Goal: Information Seeking & Learning: Find specific fact

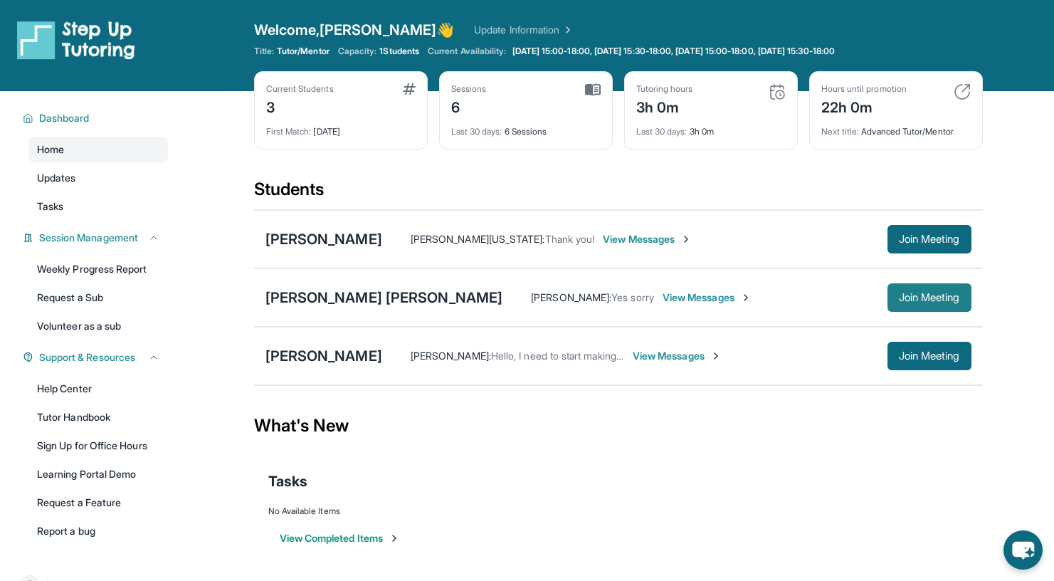
click at [934, 289] on button "Join Meeting" at bounding box center [929, 297] width 84 height 28
click at [321, 299] on div "[PERSON_NAME] [PERSON_NAME]" at bounding box center [384, 297] width 238 height 20
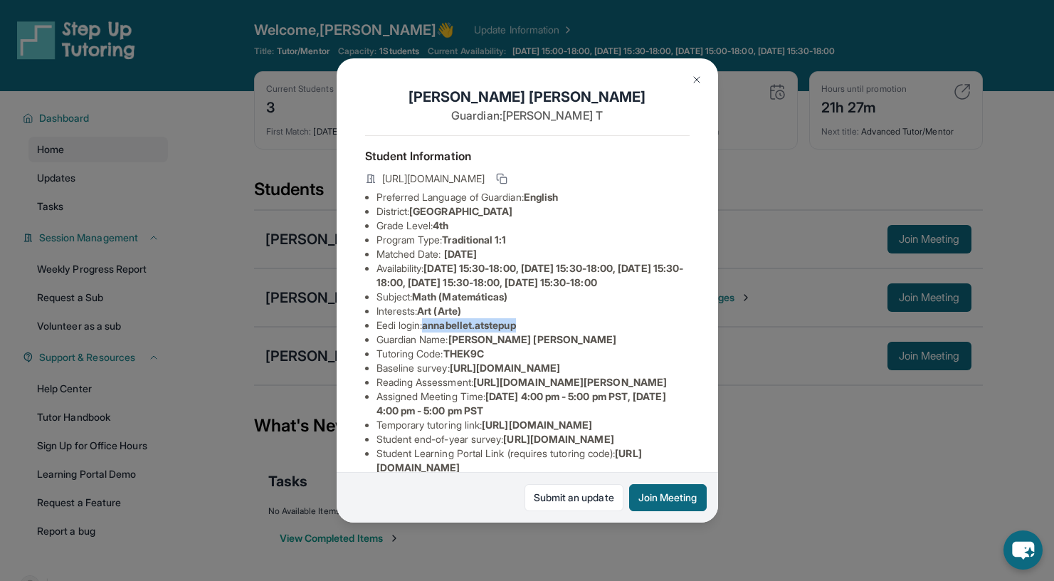
drag, startPoint x: 430, startPoint y: 349, endPoint x: 527, endPoint y: 349, distance: 97.5
click at [527, 332] on li "Eedi login : annabellet.atstepup" at bounding box center [532, 325] width 313 height 14
copy span "annabellet.atstepup"
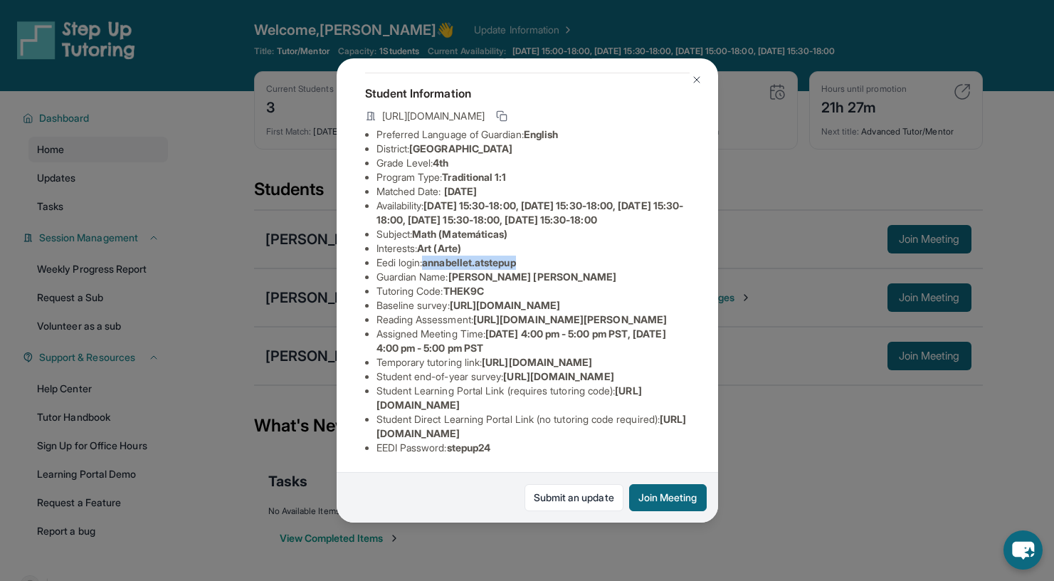
scroll to position [255, 0]
click at [697, 77] on img at bounding box center [696, 79] width 11 height 11
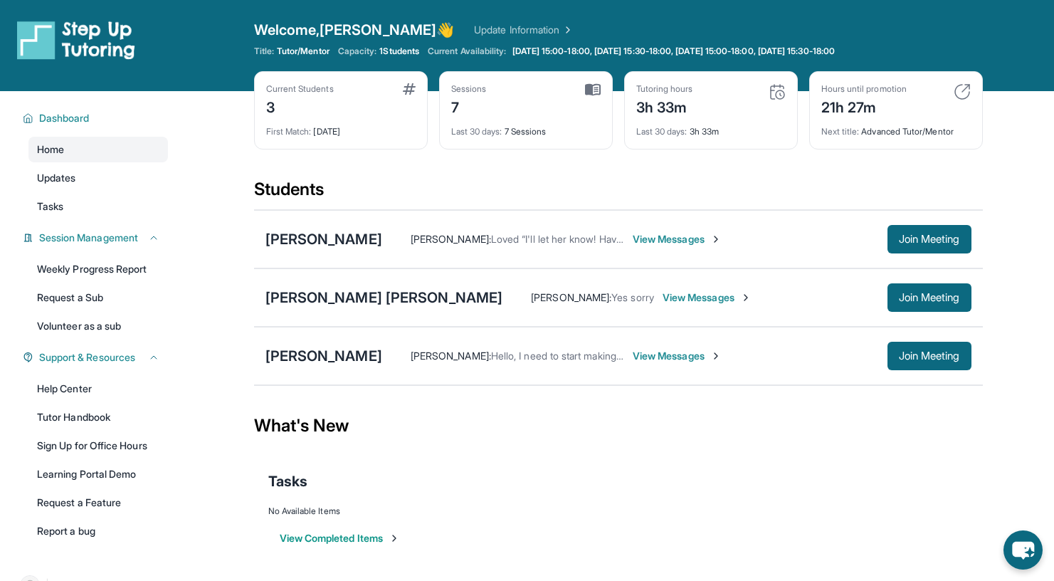
click at [474, 32] on link "Update Information" at bounding box center [524, 30] width 100 height 14
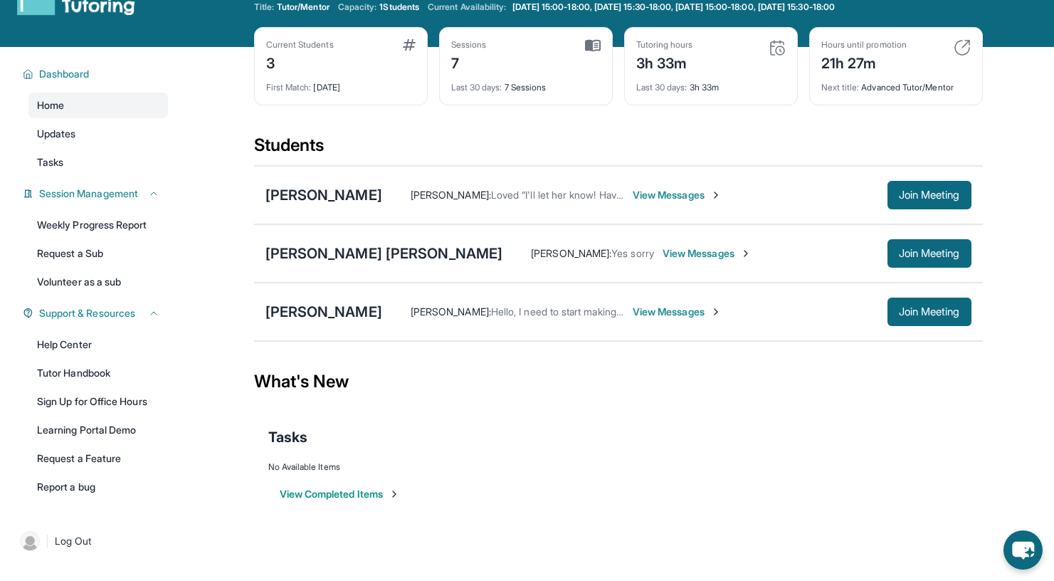
scroll to position [45, 0]
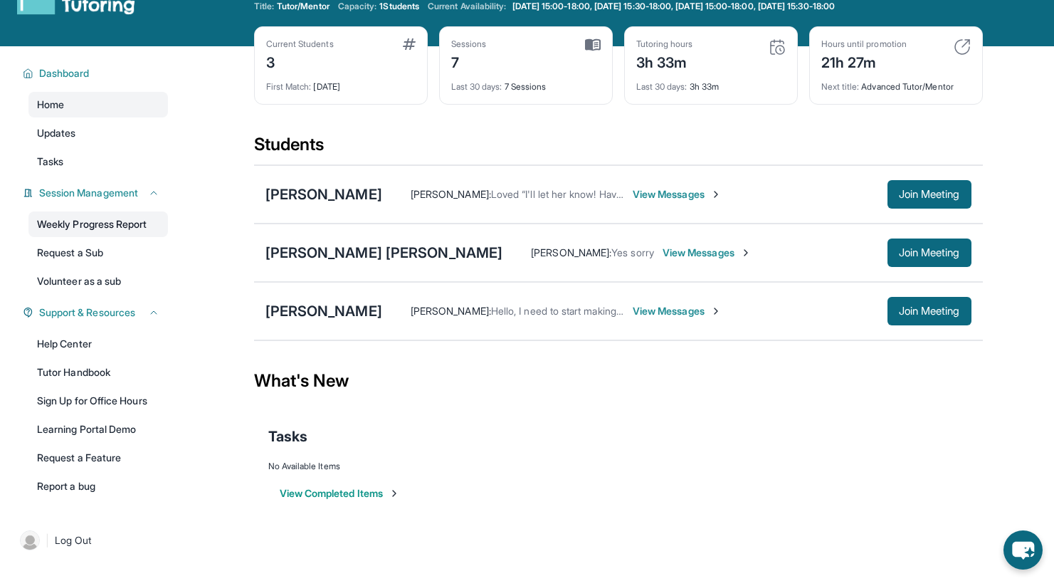
click at [122, 235] on link "Weekly Progress Report" at bounding box center [97, 224] width 139 height 26
click at [306, 196] on div "[PERSON_NAME]" at bounding box center [323, 194] width 117 height 20
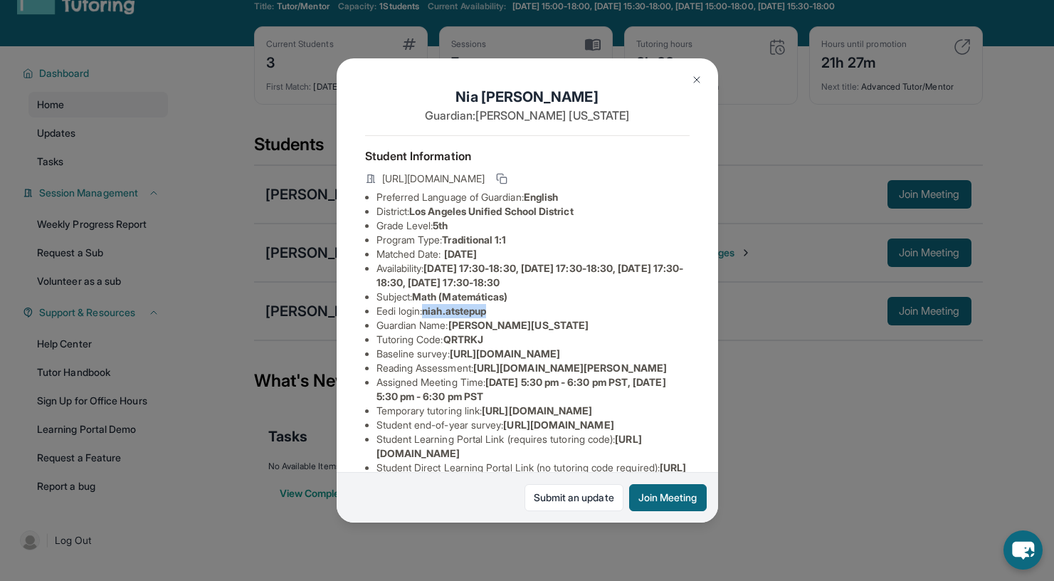
drag, startPoint x: 429, startPoint y: 323, endPoint x: 505, endPoint y: 321, distance: 76.2
click at [505, 318] on li "Eedi login : niah.atstepup" at bounding box center [532, 311] width 313 height 14
copy span "niah.atstepup"
click at [275, 505] on div "[PERSON_NAME] Guardian: [PERSON_NAME][US_STATE] Student Information [URL][DOMAI…" at bounding box center [527, 290] width 1054 height 581
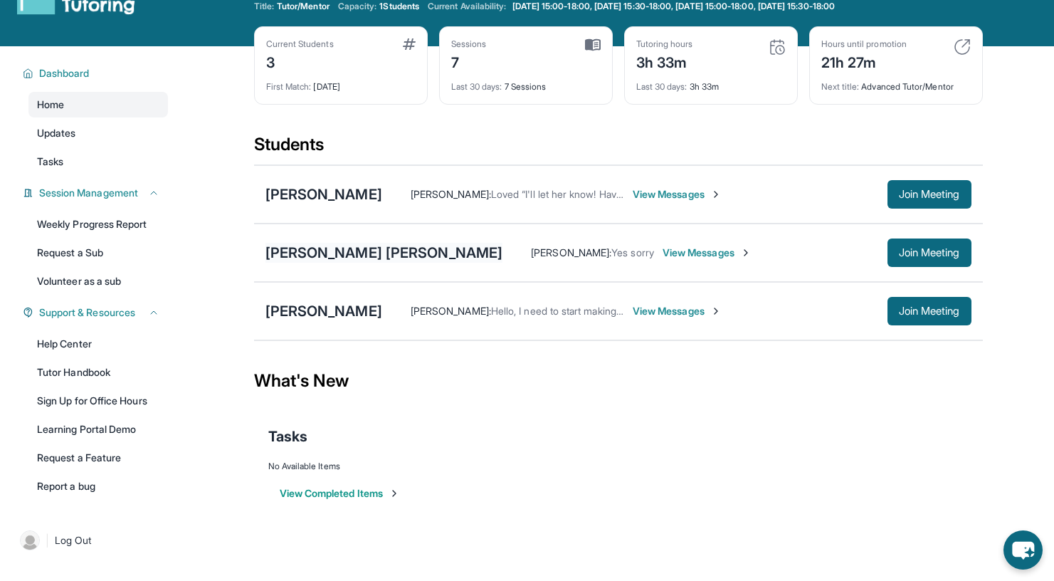
click at [330, 255] on div "[PERSON_NAME] [PERSON_NAME]" at bounding box center [384, 253] width 238 height 20
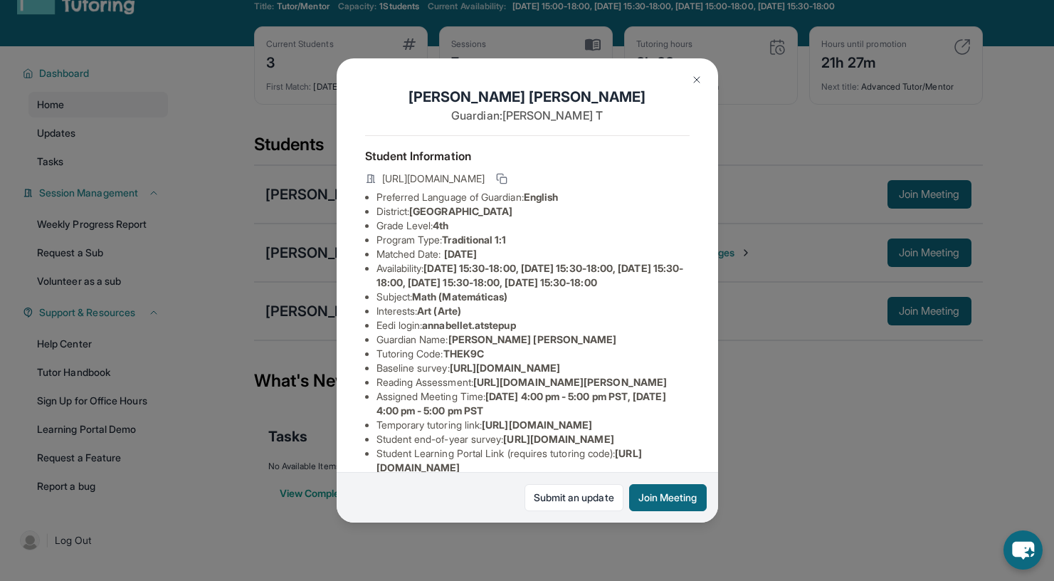
click at [286, 527] on div "[PERSON_NAME] [PERSON_NAME] Guardian: [PERSON_NAME] Student Information [URL][D…" at bounding box center [527, 290] width 1054 height 581
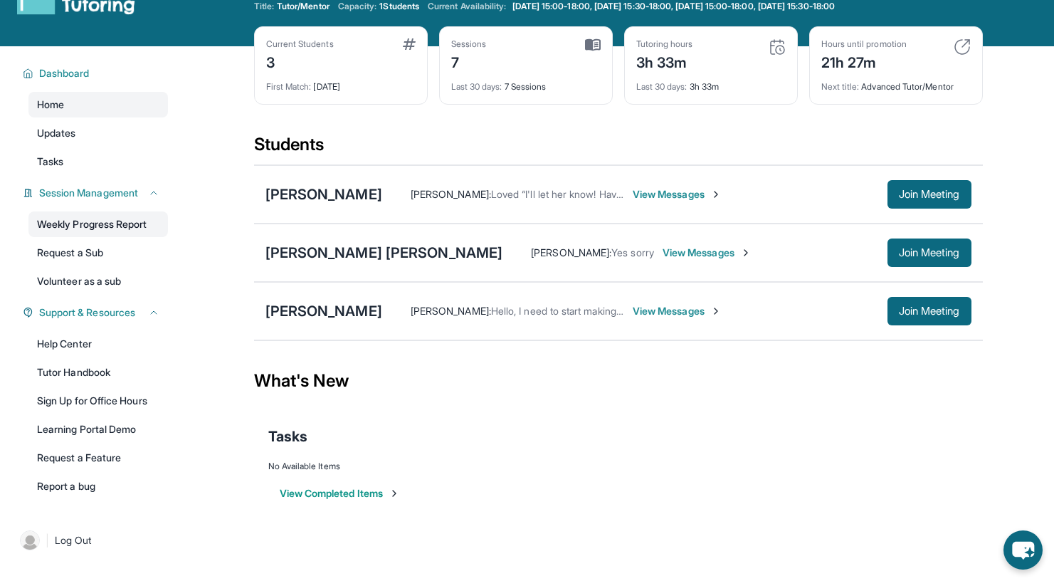
click at [129, 217] on link "Weekly Progress Report" at bounding box center [97, 224] width 139 height 26
click at [317, 312] on div "[PERSON_NAME]" at bounding box center [323, 311] width 117 height 20
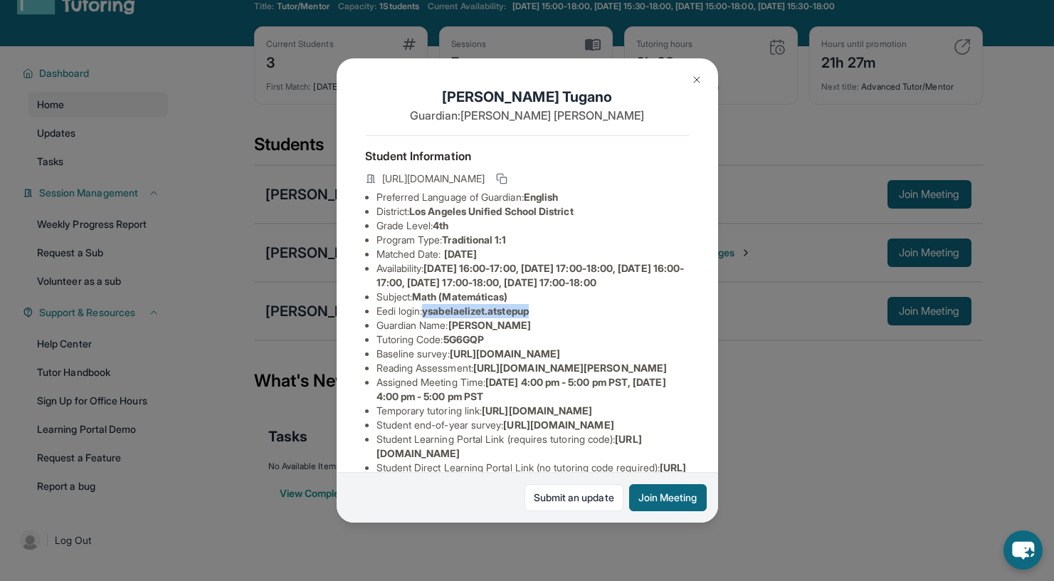
drag, startPoint x: 428, startPoint y: 337, endPoint x: 539, endPoint y: 335, distance: 111.0
click at [529, 317] on span "ysabelaelizet.atstepup" at bounding box center [475, 310] width 107 height 12
copy span "ysabelaelizet.atstepup"
click at [880, 377] on div "[PERSON_NAME] Guardian: [PERSON_NAME] Student Information [URL][DOMAIN_NAME] Pr…" at bounding box center [527, 290] width 1054 height 581
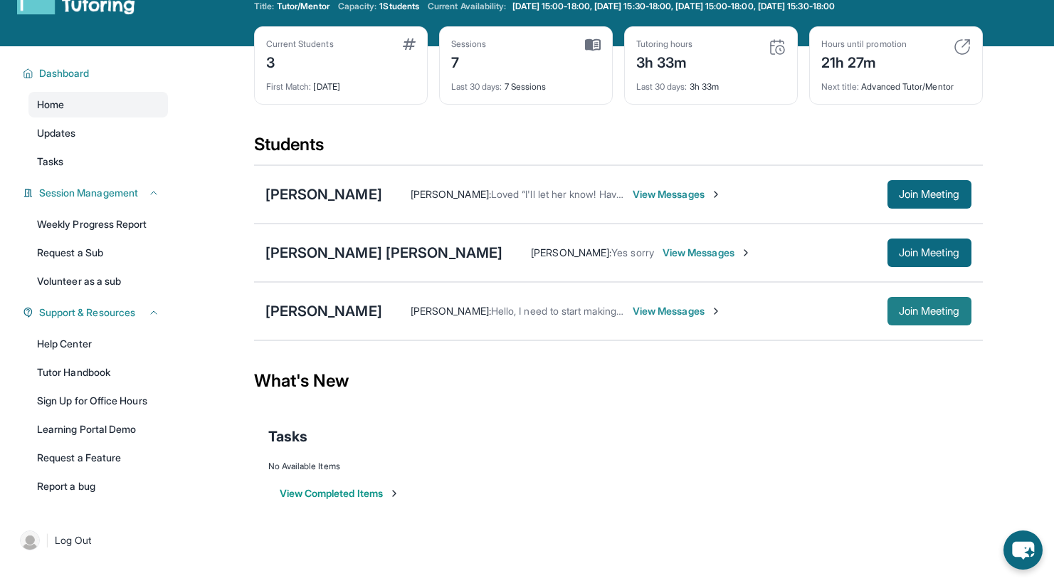
click at [909, 312] on span "Join Meeting" at bounding box center [929, 311] width 61 height 9
